Goal: Find contact information: Find contact information

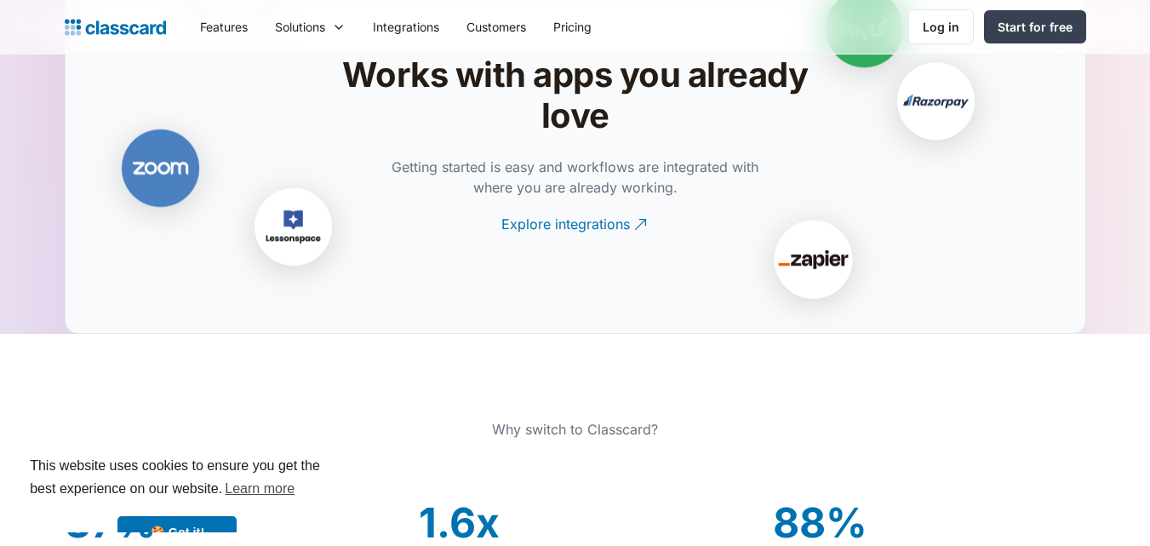
scroll to position [5083, 0]
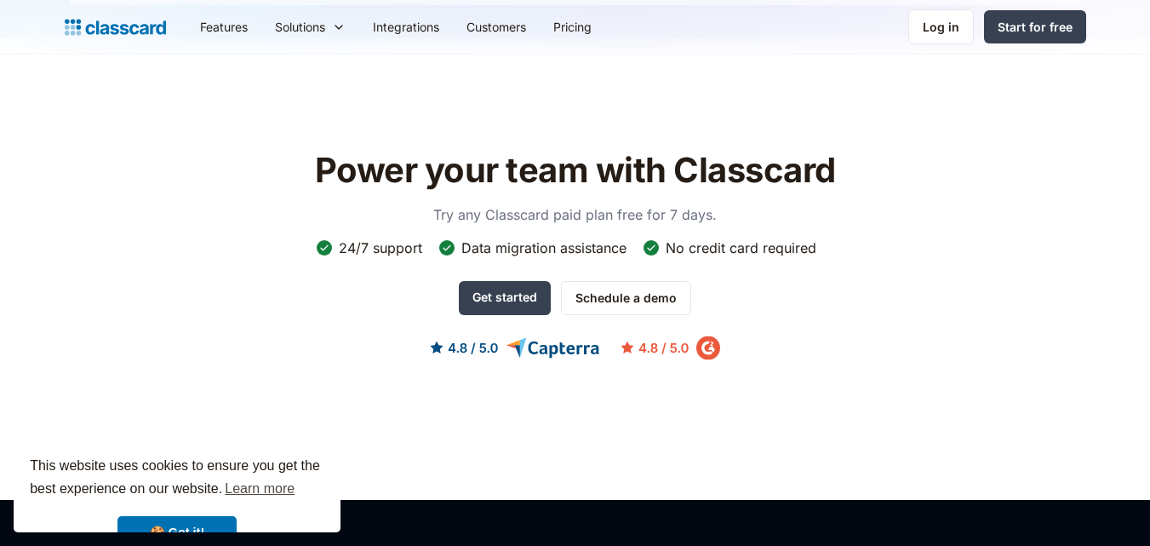
scroll to position [5242, 0]
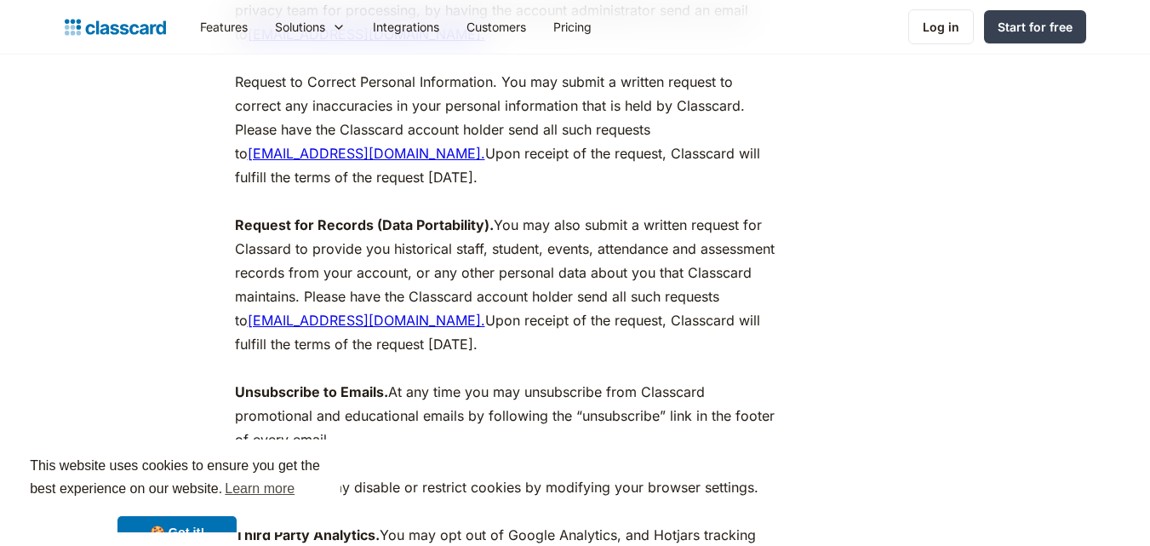
scroll to position [8493, 0]
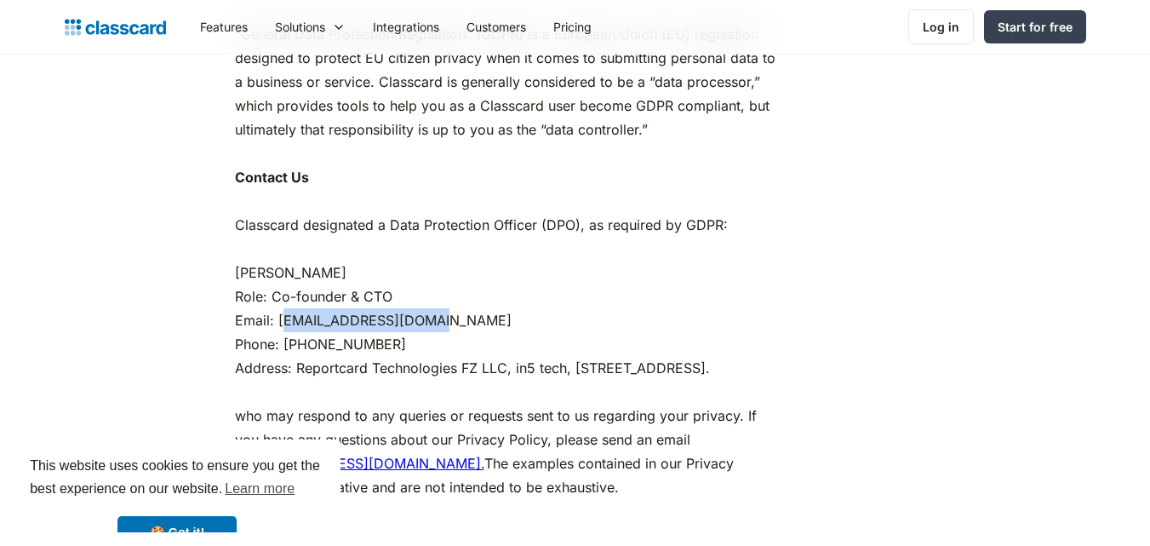
drag, startPoint x: 449, startPoint y: 277, endPoint x: 279, endPoint y: 275, distance: 169.4
copy p "anuj@classcardapp.com"
